Goal: Task Accomplishment & Management: Use online tool/utility

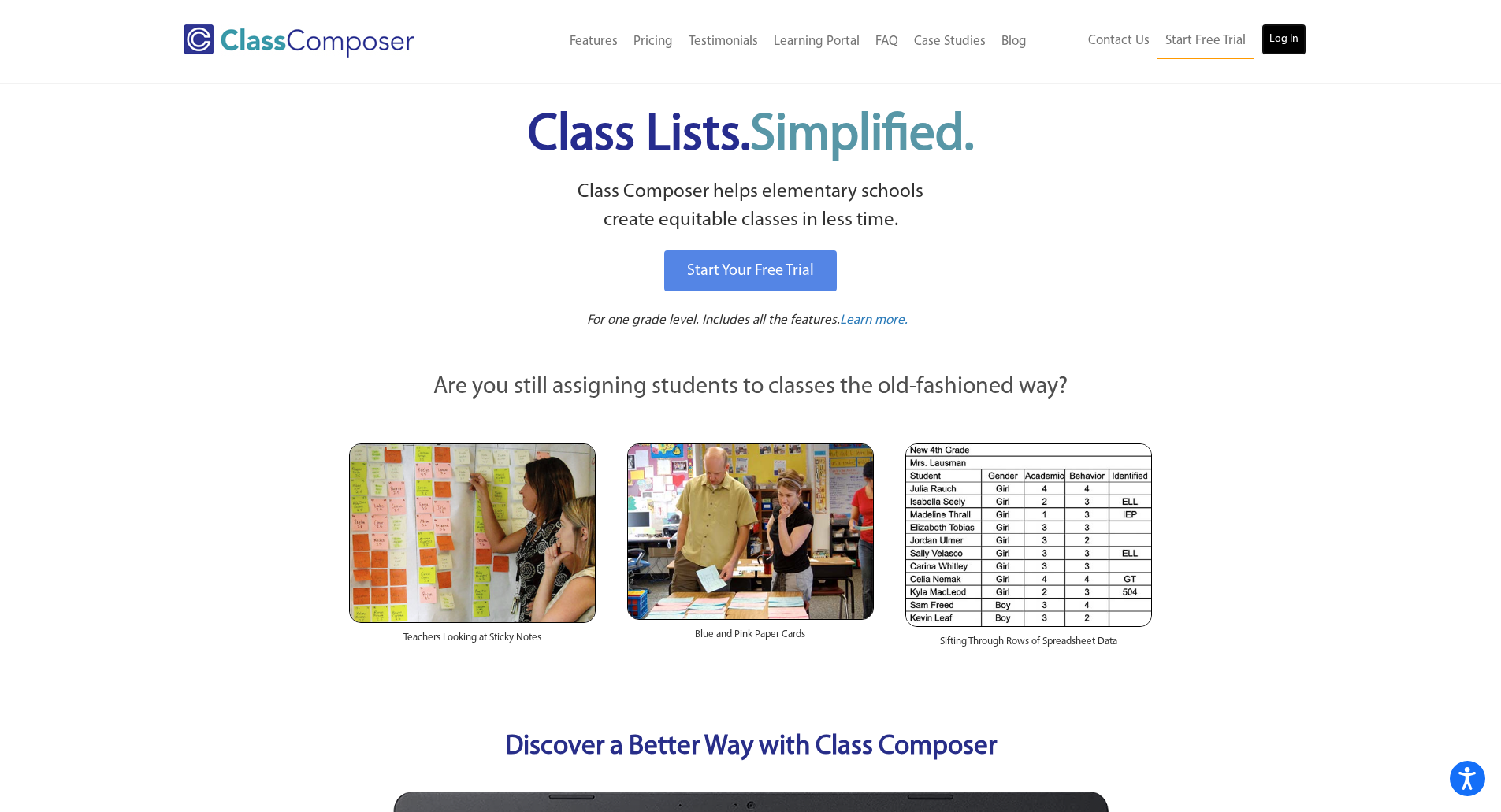
click at [1277, 40] on link "Log In" at bounding box center [1284, 39] width 45 height 31
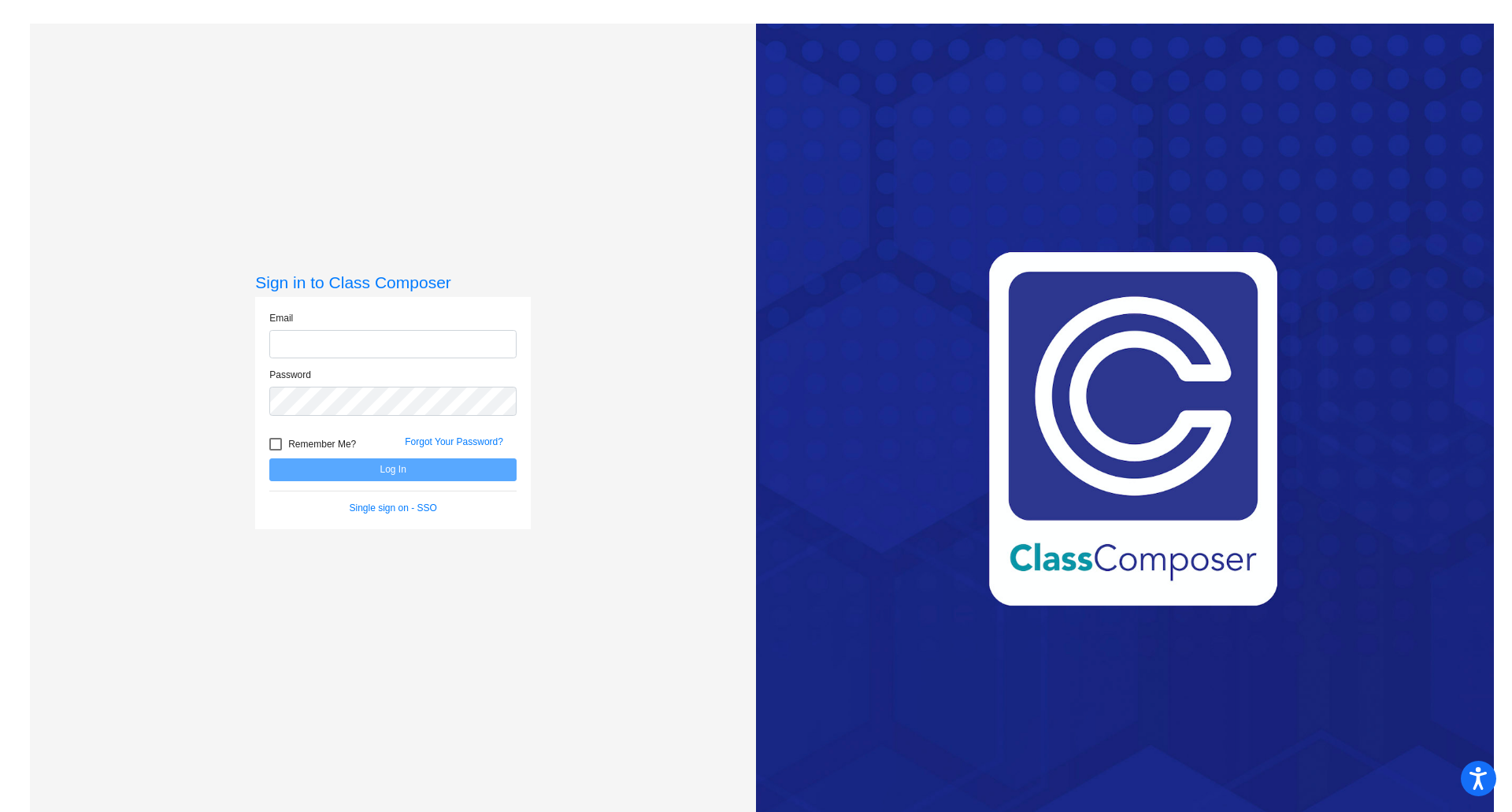
click at [346, 341] on input "email" at bounding box center [393, 344] width 247 height 29
type input "mspain@bethlehemschools.org"
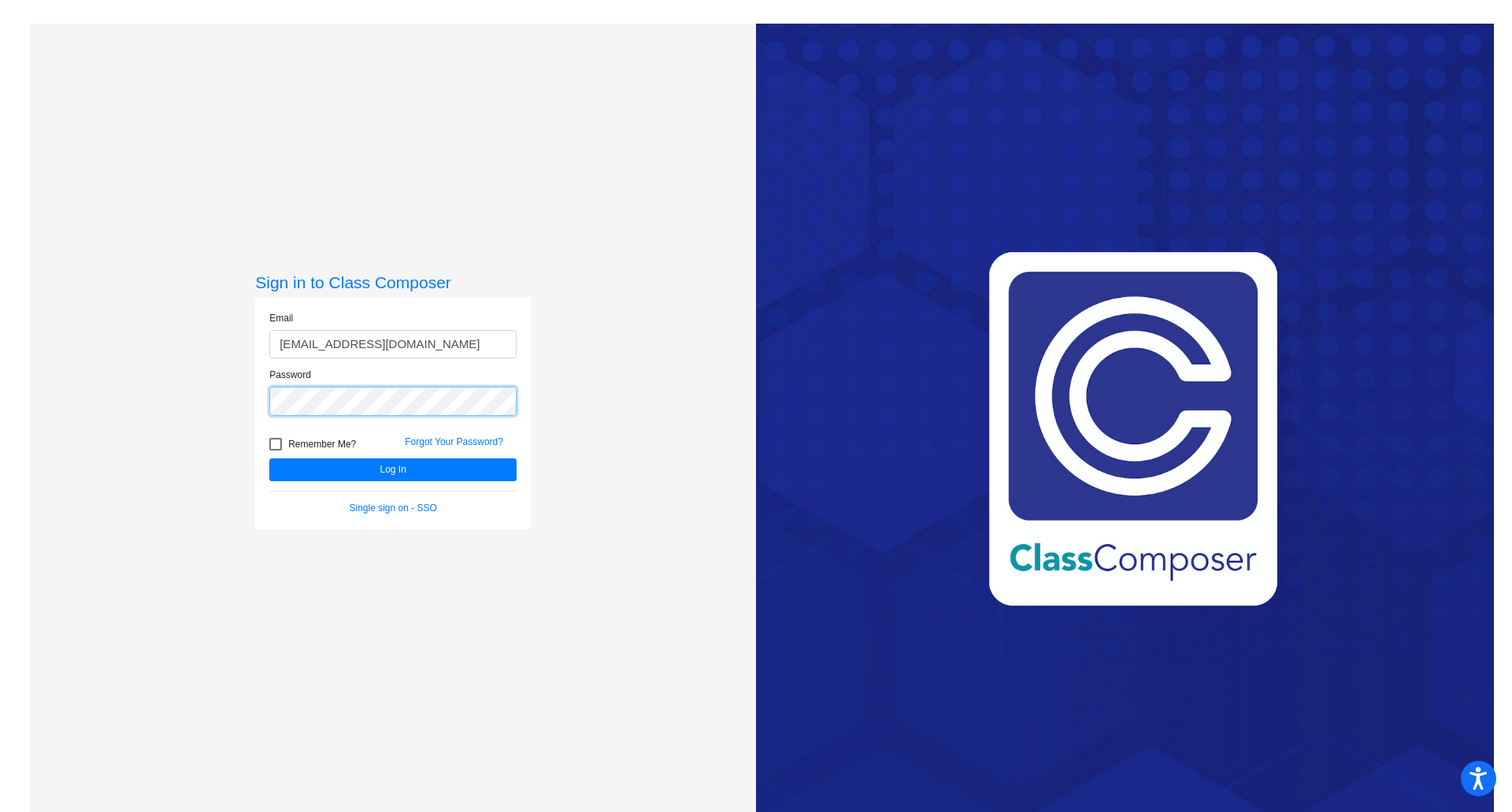
click at [270, 459] on button "Log In" at bounding box center [393, 471] width 247 height 23
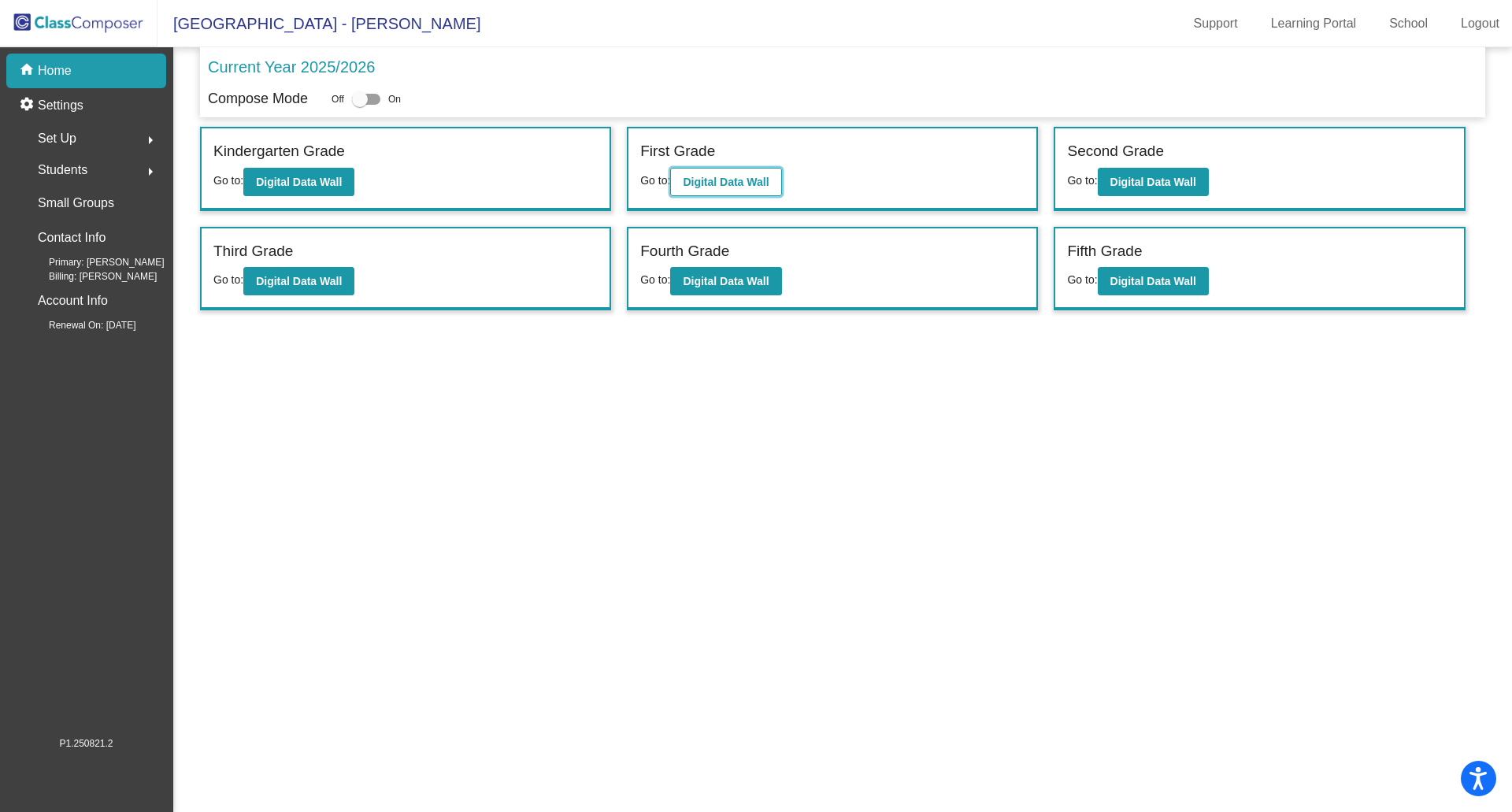
click at [736, 177] on b "Digital Data Wall" at bounding box center [725, 181] width 86 height 13
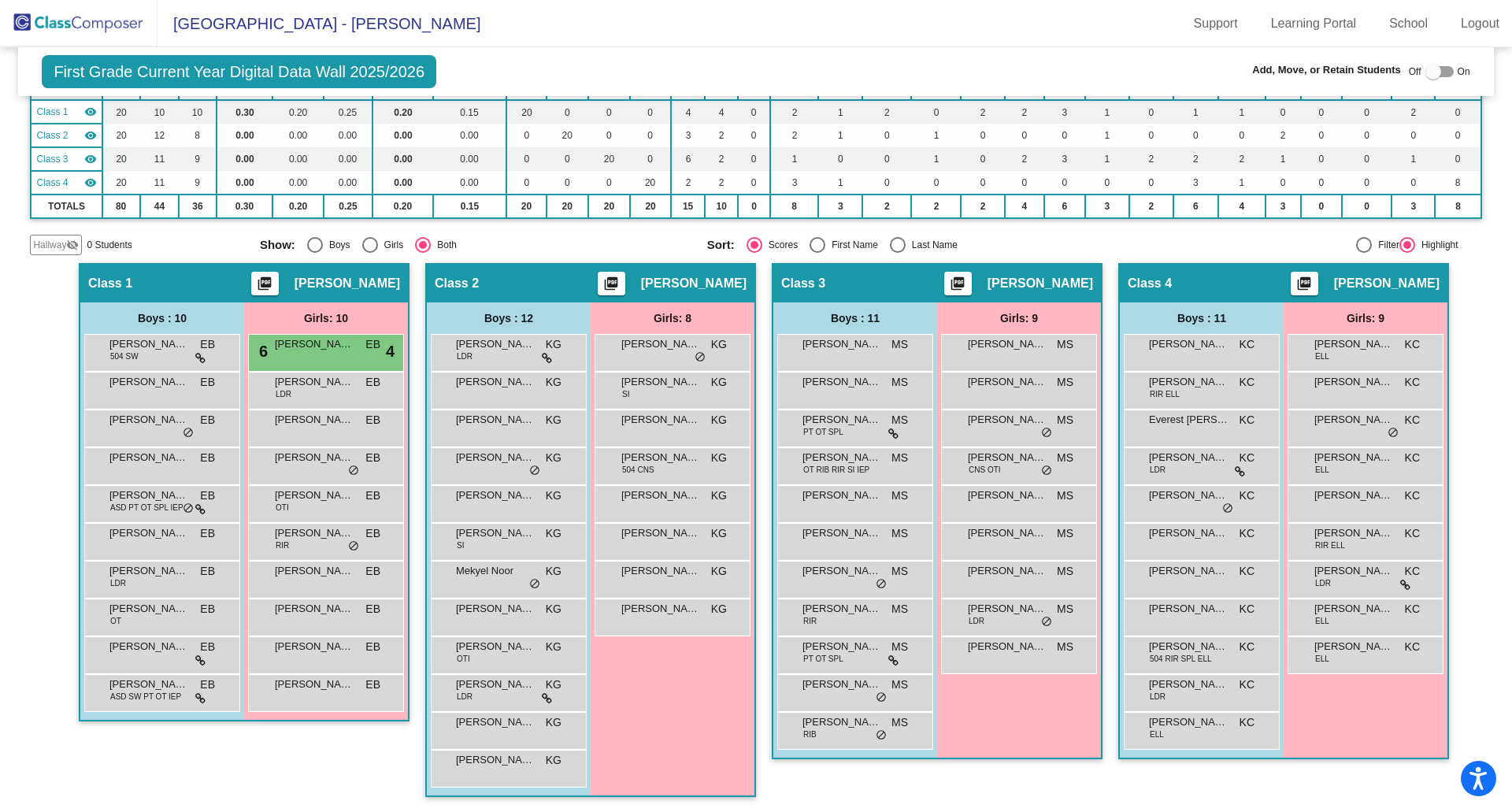
scroll to position [142, 0]
